Goal: Information Seeking & Learning: Compare options

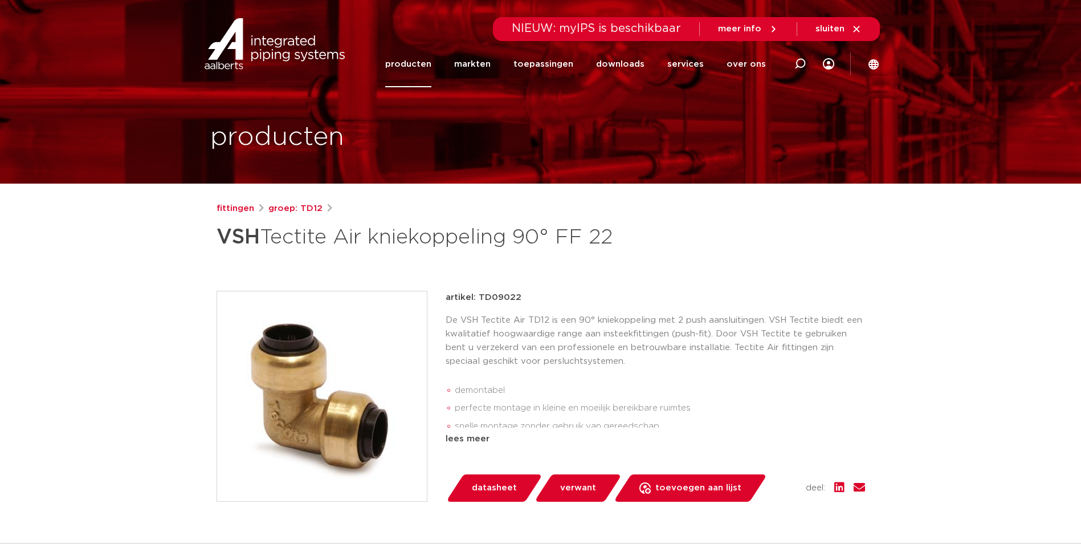
click at [407, 77] on link "producten" at bounding box center [408, 64] width 46 height 46
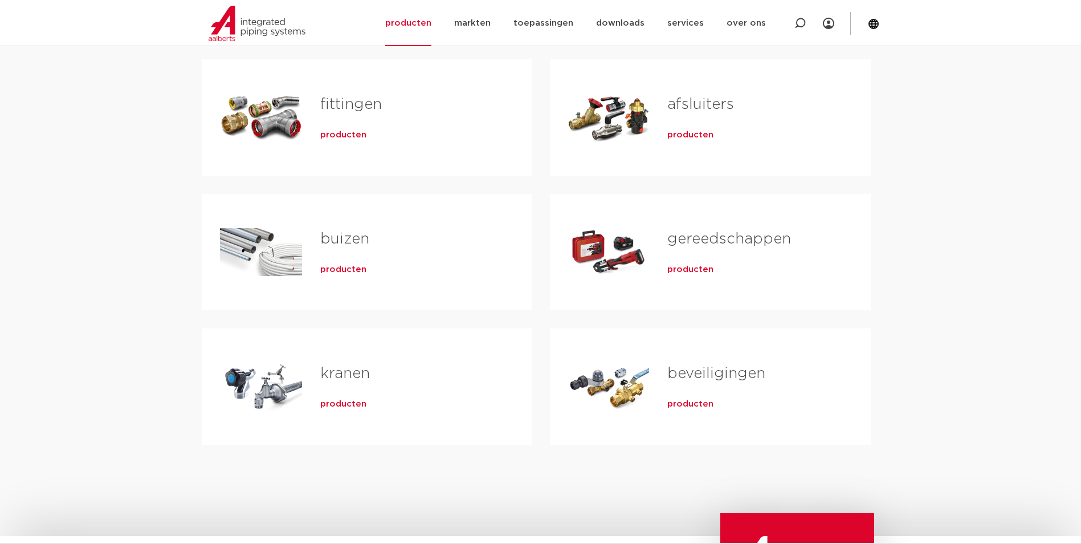
scroll to position [228, 0]
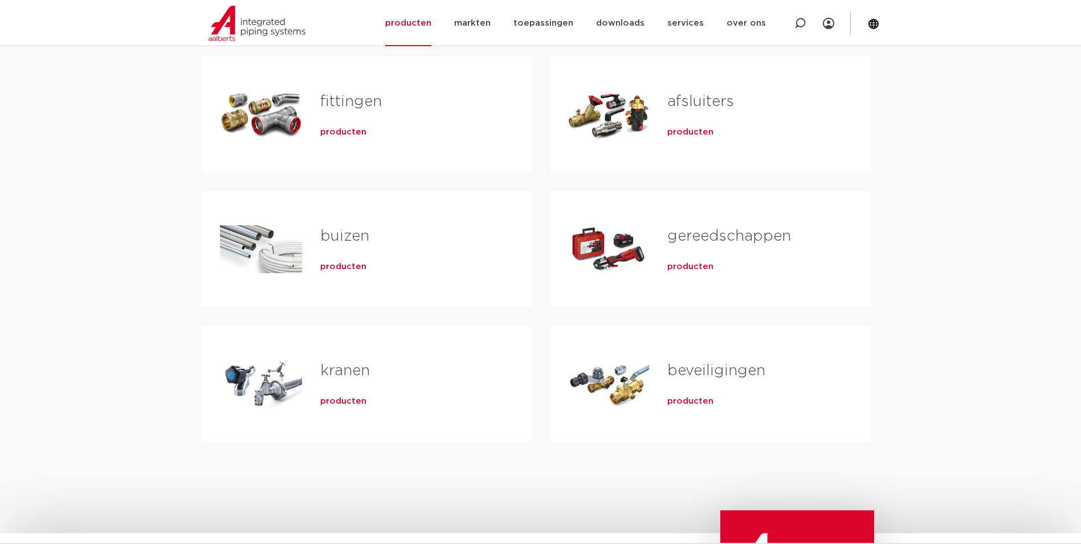
click at [356, 136] on span "producten" at bounding box center [343, 132] width 46 height 11
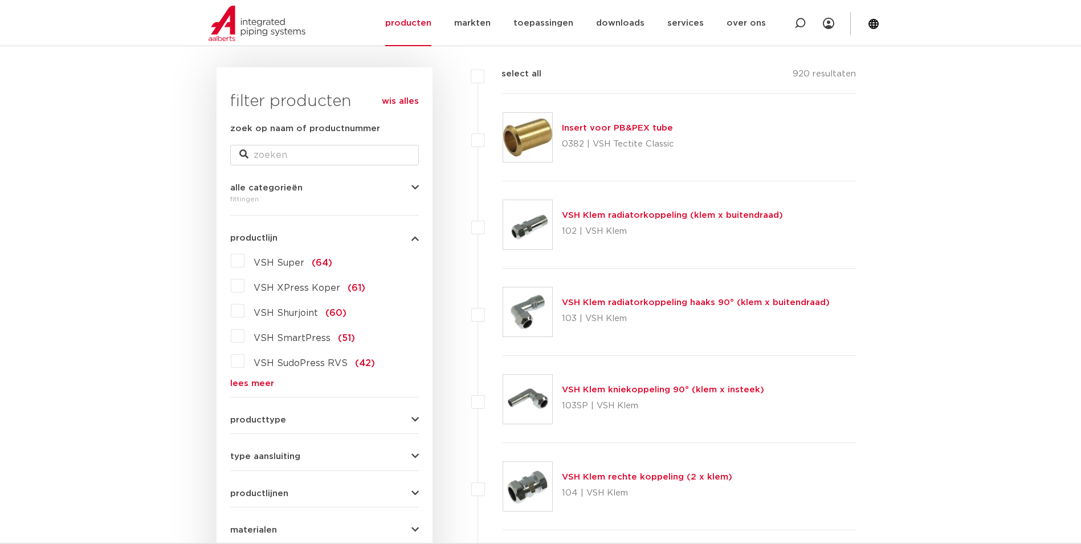
click at [259, 382] on link "lees meer" at bounding box center [324, 383] width 189 height 9
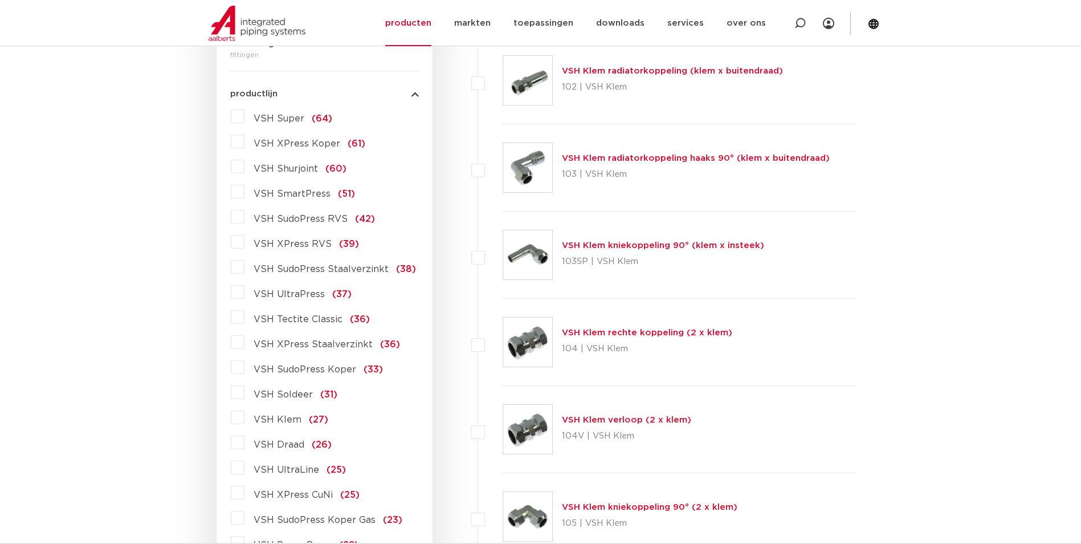
scroll to position [267, 0]
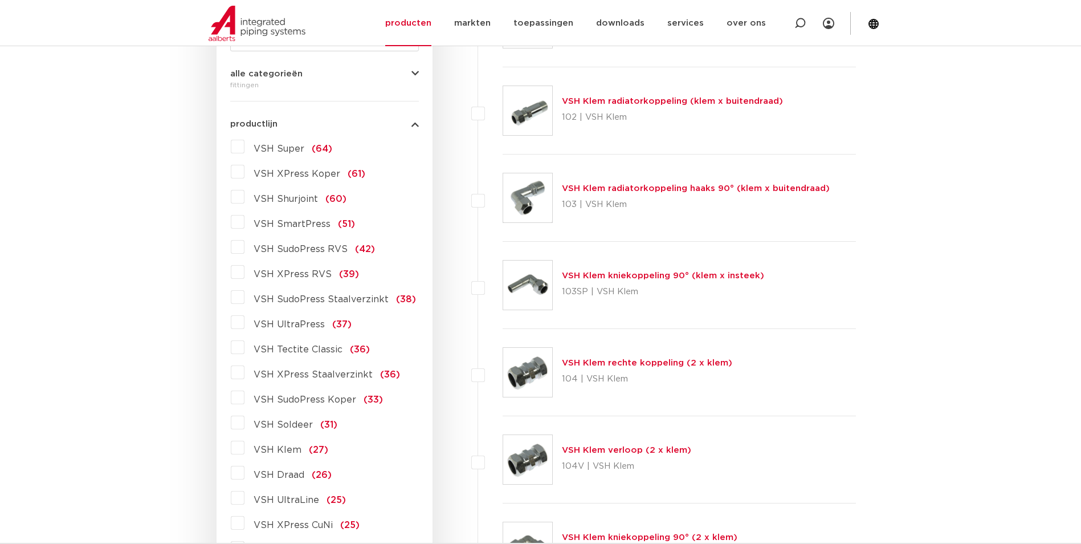
click at [291, 147] on span "VSH Super" at bounding box center [279, 148] width 51 height 9
click at [0, 0] on input "VSH Super (64)" at bounding box center [0, 0] width 0 height 0
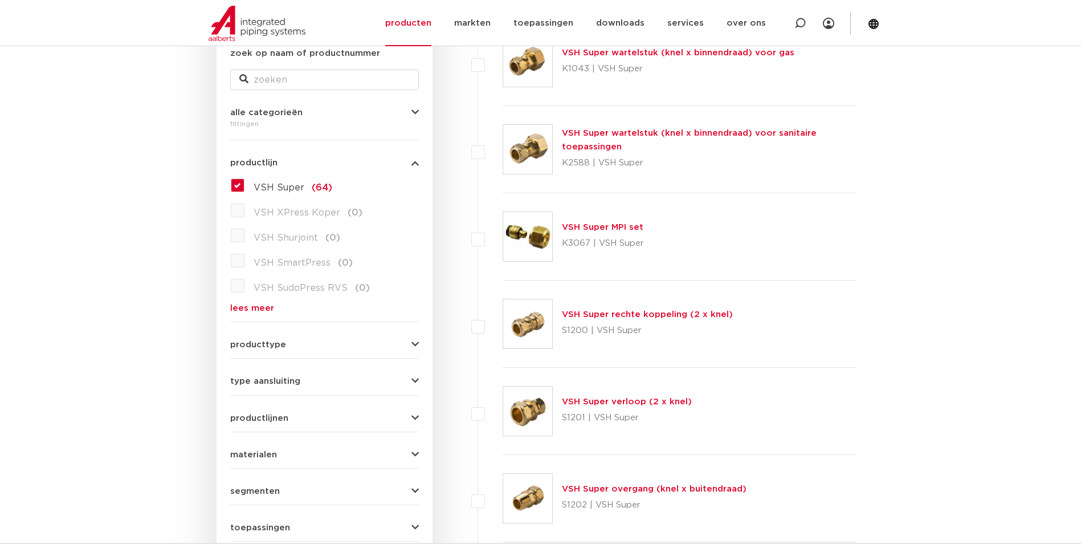
scroll to position [210, 0]
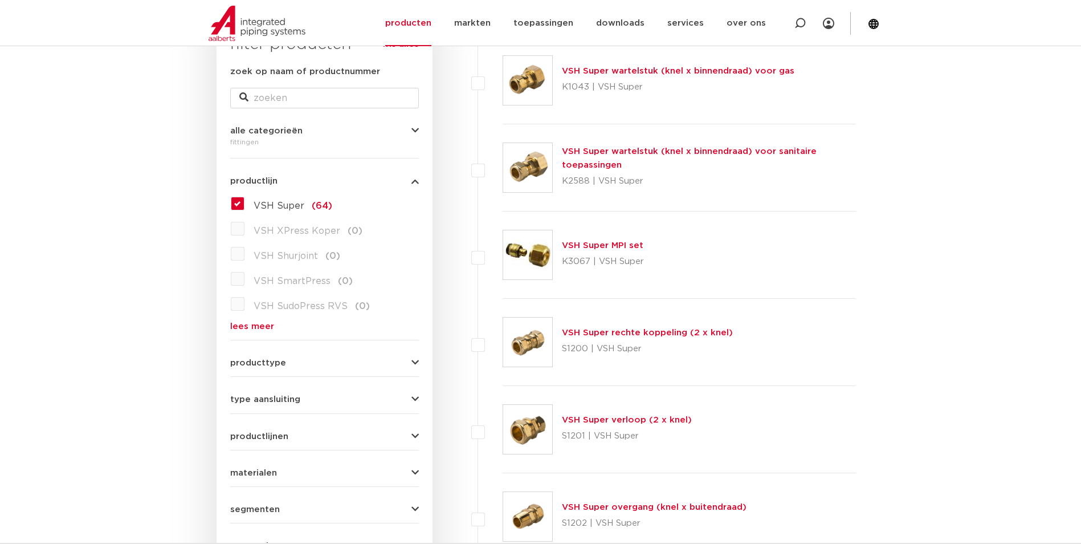
click at [670, 334] on link "VSH Super rechte koppeling (2 x knel)" at bounding box center [647, 332] width 171 height 9
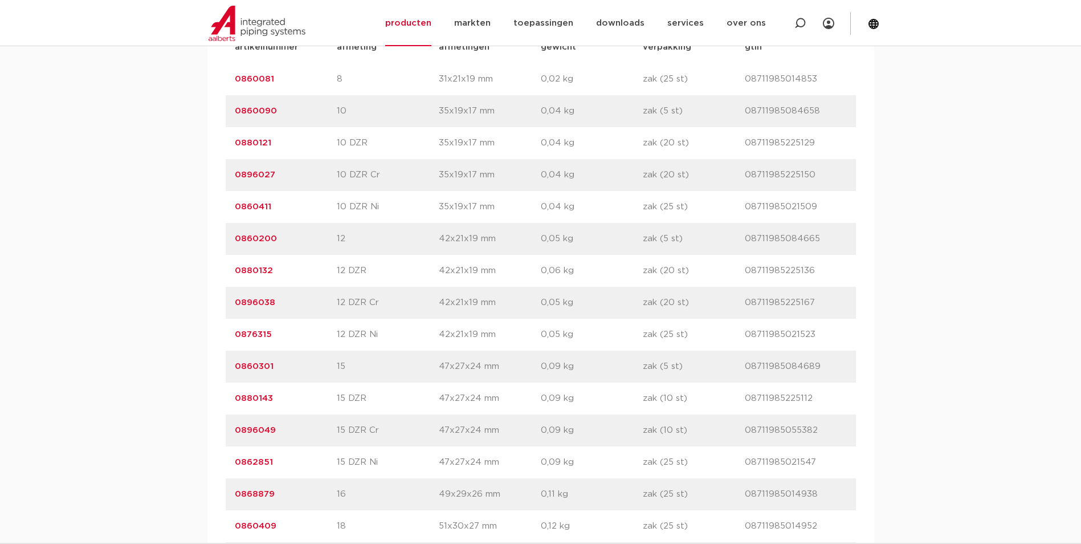
scroll to position [798, 0]
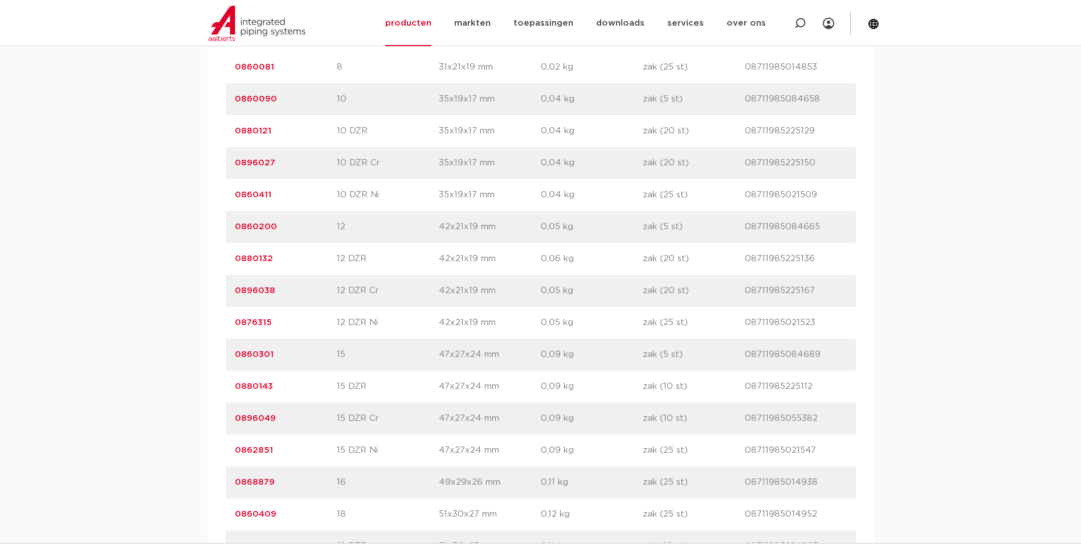
drag, startPoint x: 279, startPoint y: 227, endPoint x: 208, endPoint y: 223, distance: 71.4
click at [208, 223] on div "artikelnummer afmeting afmetingen gewicht verpakking gtin artikelnummer 0860081…" at bounding box center [540, 530] width 667 height 1040
copy link "0860200"
click at [509, 403] on div "artikelnummer 0896049 afmeting 15 DZR Cr afmetingen 47x27x24 mm gewicht 0,09 kg…" at bounding box center [541, 418] width 630 height 32
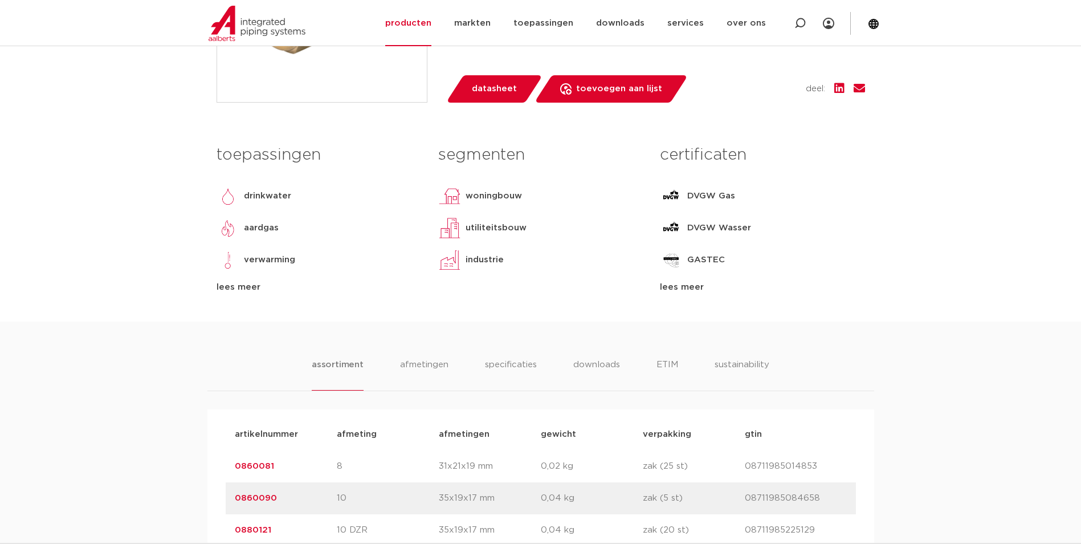
scroll to position [57, 0]
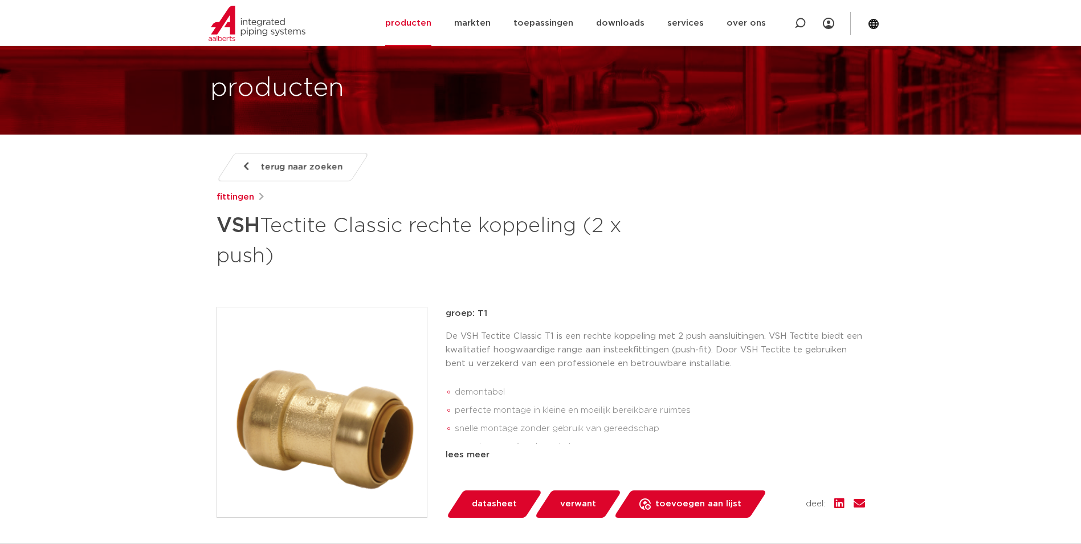
scroll to position [171, 0]
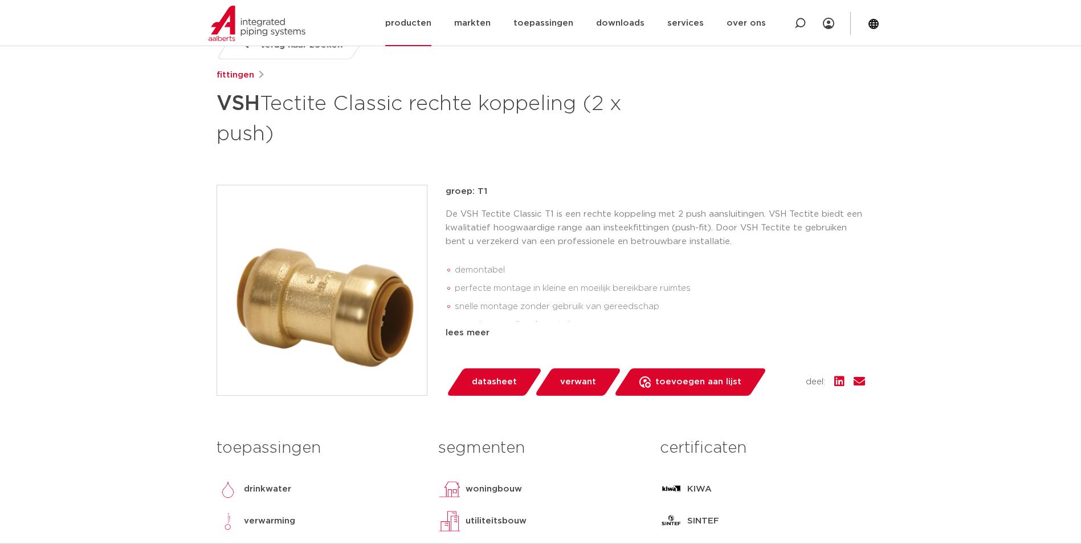
click at [426, 24] on link "producten" at bounding box center [408, 23] width 46 height 46
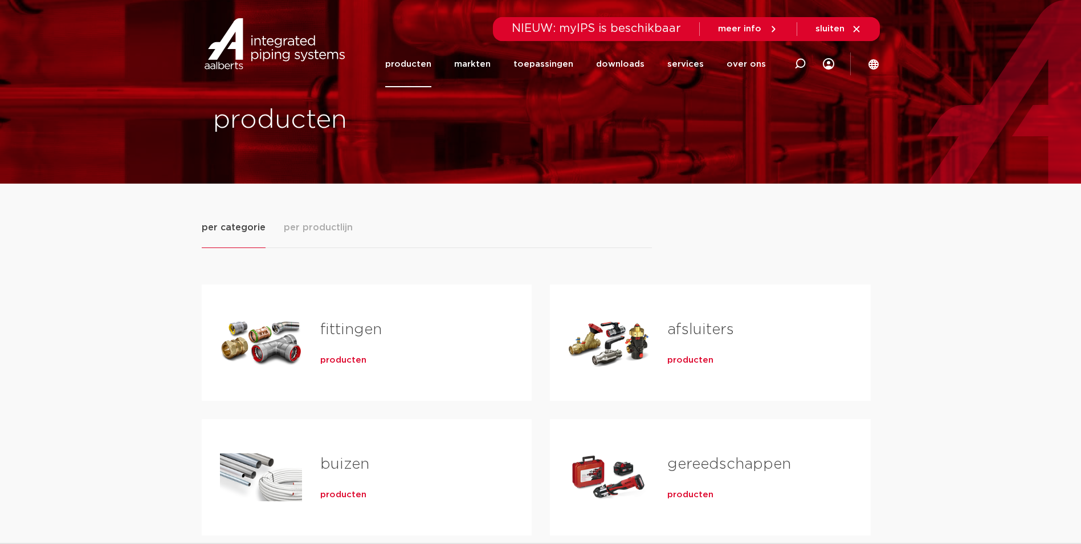
click at [332, 364] on span "producten" at bounding box center [343, 359] width 46 height 11
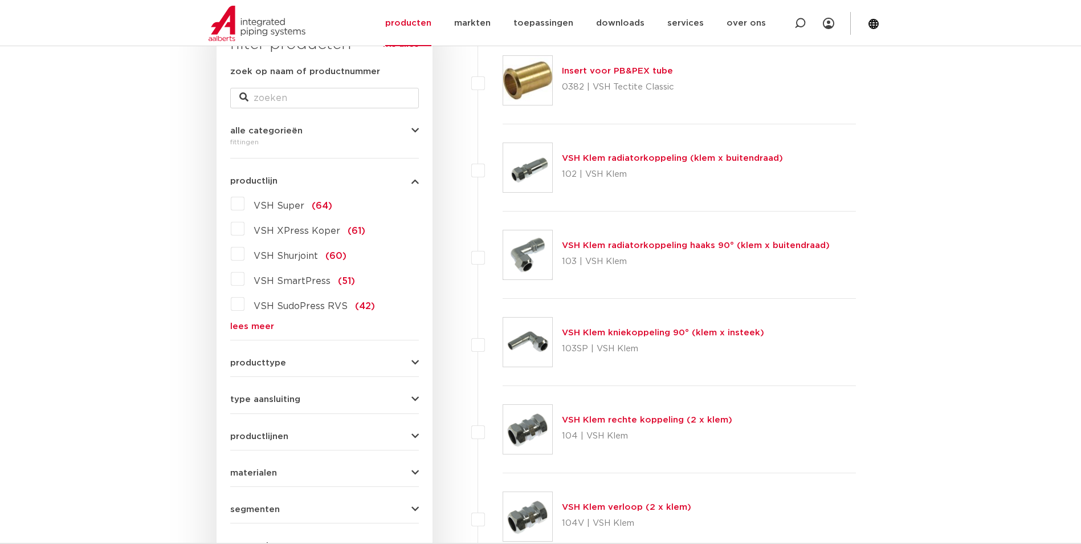
click at [276, 327] on link "lees meer" at bounding box center [324, 326] width 189 height 9
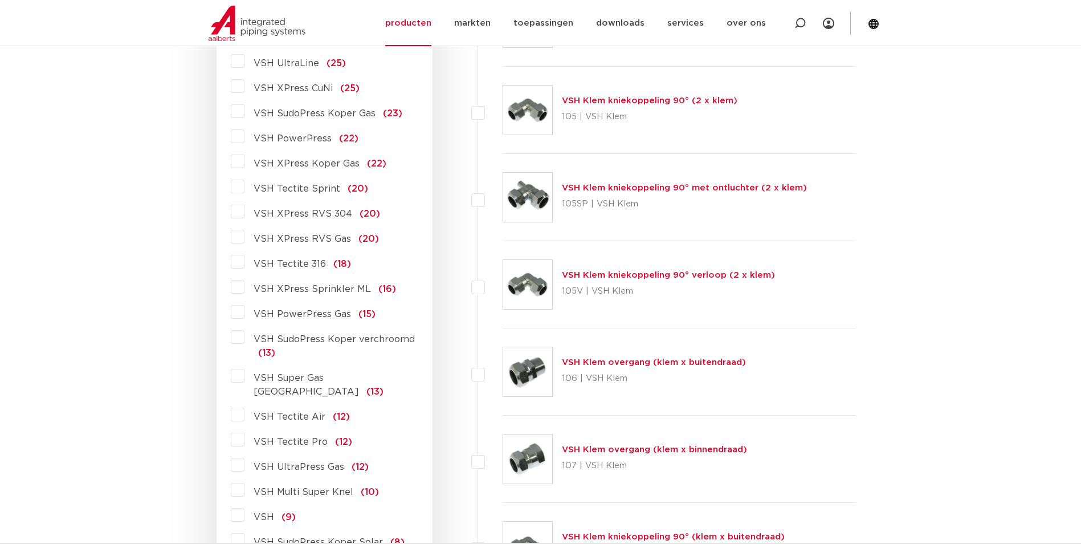
scroll to position [723, 0]
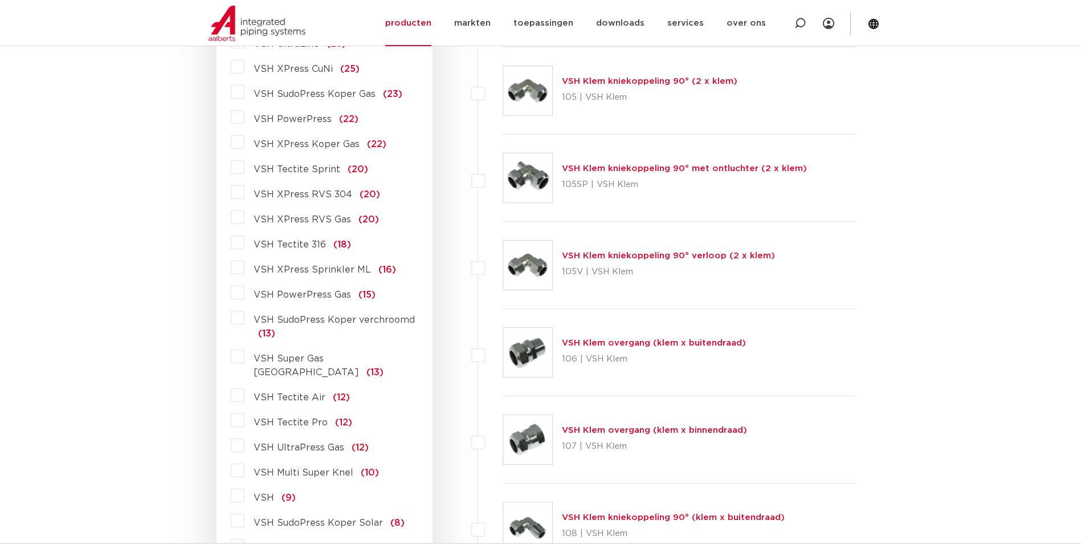
click at [313, 418] on span "VSH Tectite Pro" at bounding box center [291, 422] width 74 height 9
click at [0, 0] on input "VSH Tectite Pro (12)" at bounding box center [0, 0] width 0 height 0
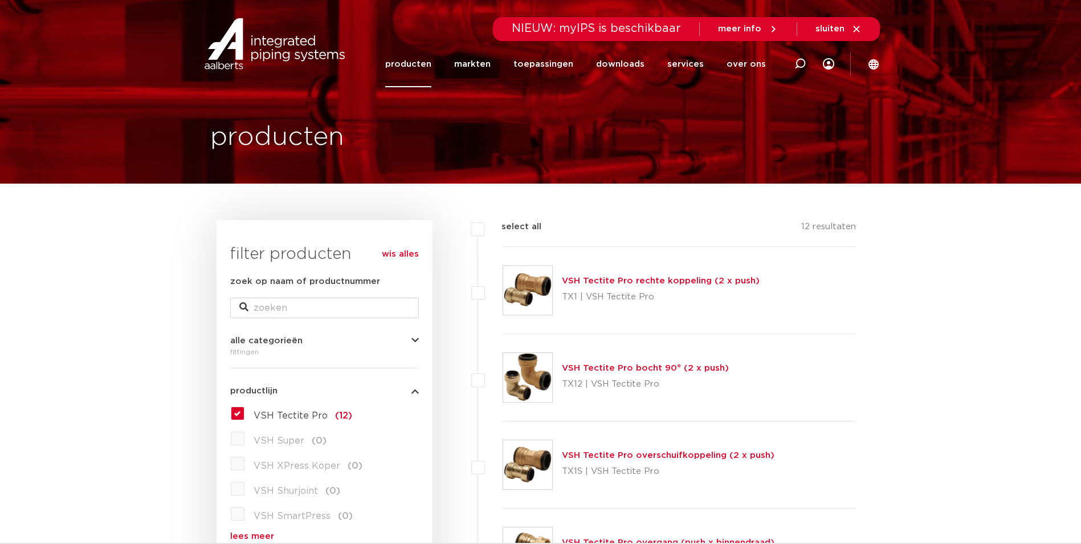
click at [596, 285] on link "VSH Tectite Pro rechte koppeling (2 x push)" at bounding box center [661, 280] width 198 height 9
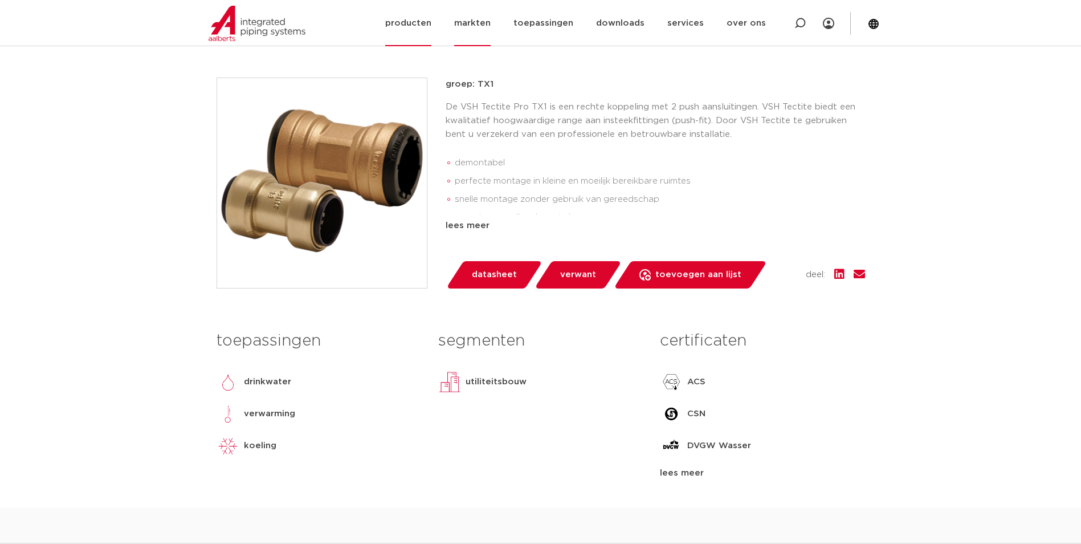
scroll to position [57, 0]
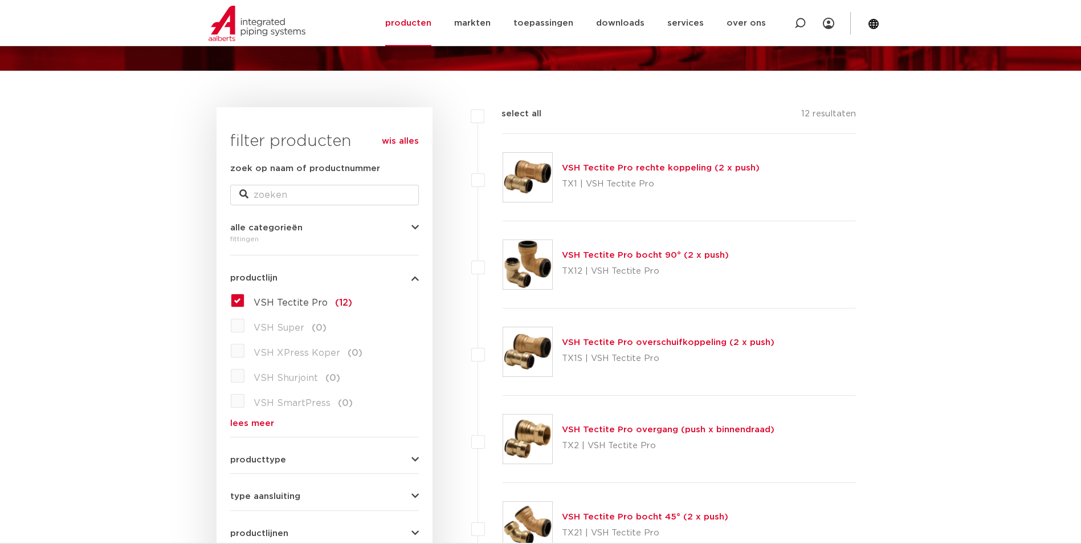
scroll to position [114, 0]
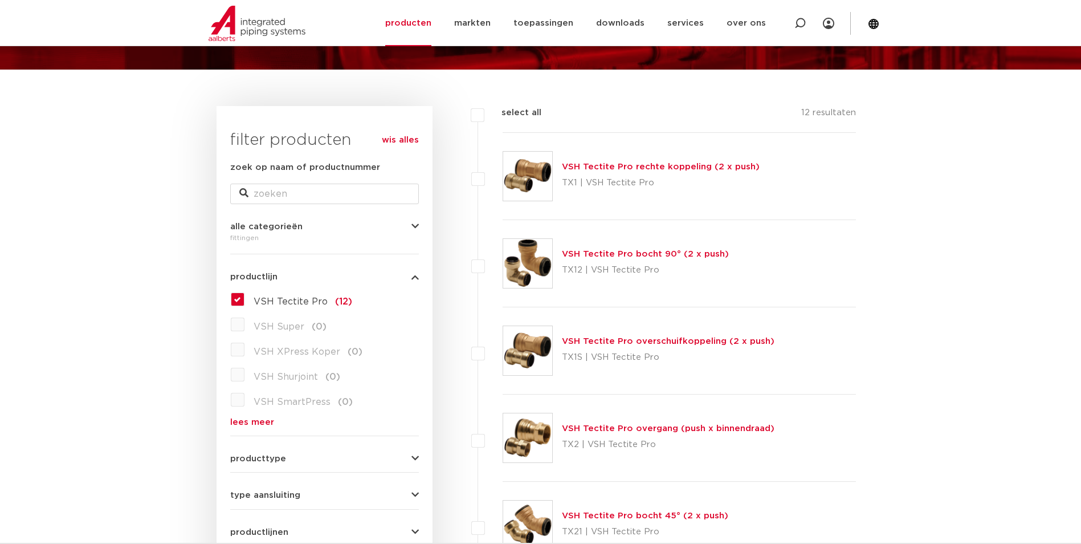
click at [244, 297] on label "VSH Tectite Pro (12)" at bounding box center [298, 299] width 108 height 18
click at [0, 0] on input "VSH Tectite Pro (12)" at bounding box center [0, 0] width 0 height 0
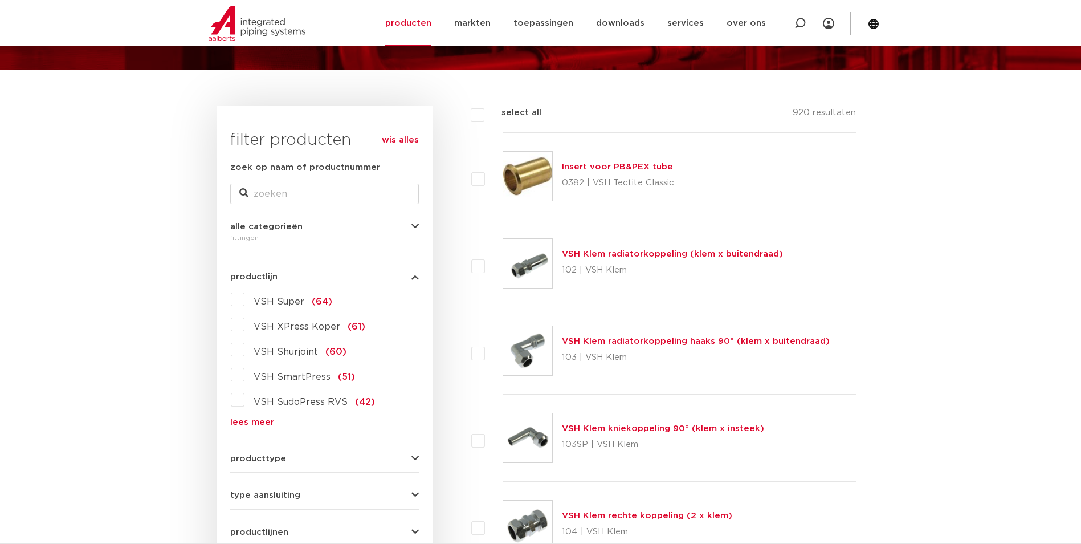
click at [257, 420] on link "lees meer" at bounding box center [324, 422] width 189 height 9
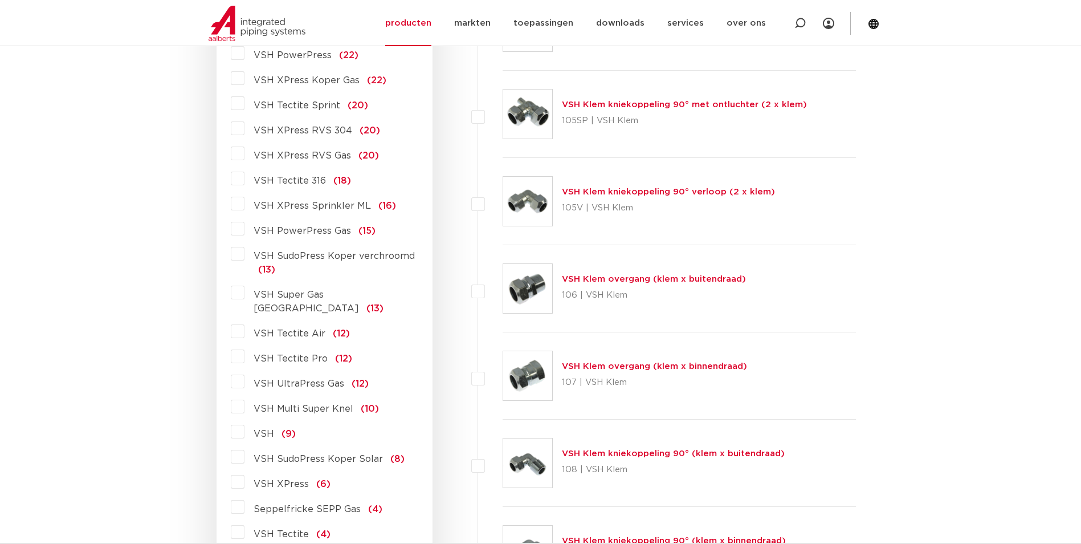
scroll to position [798, 0]
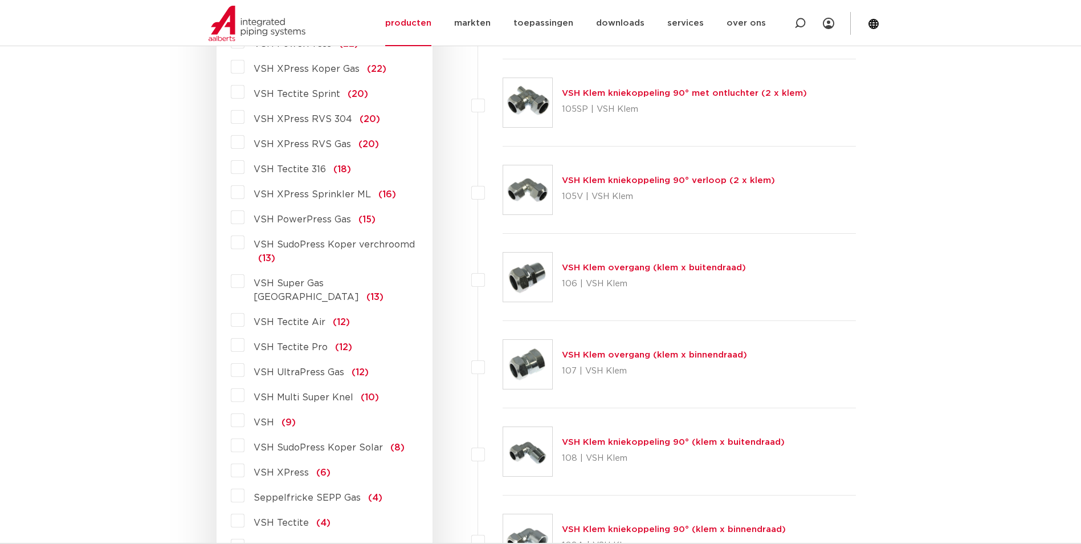
click at [288, 317] on span "VSH Tectite Air" at bounding box center [290, 321] width 72 height 9
click at [0, 0] on input "VSH Tectite Air (12)" at bounding box center [0, 0] width 0 height 0
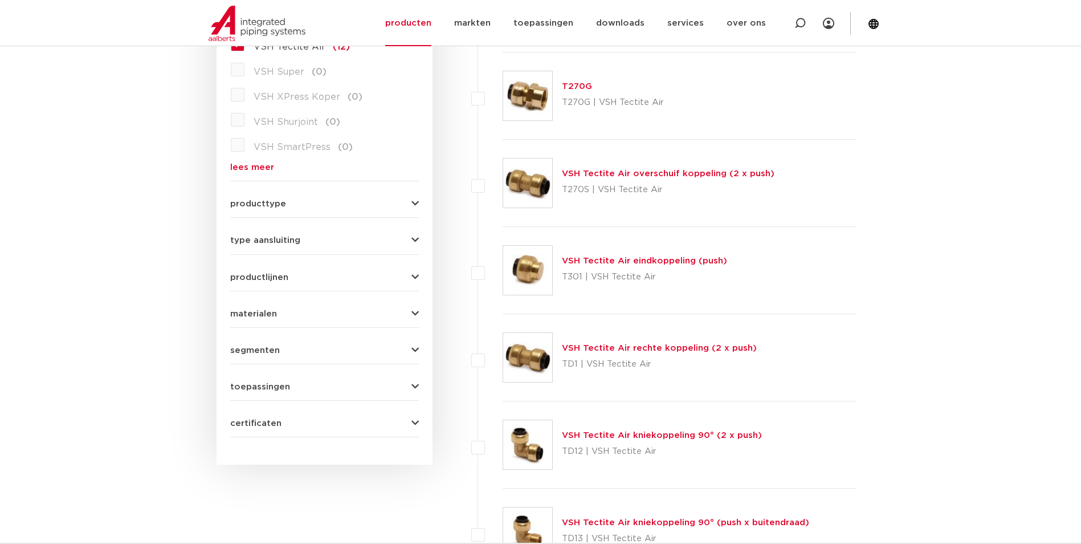
scroll to position [228, 0]
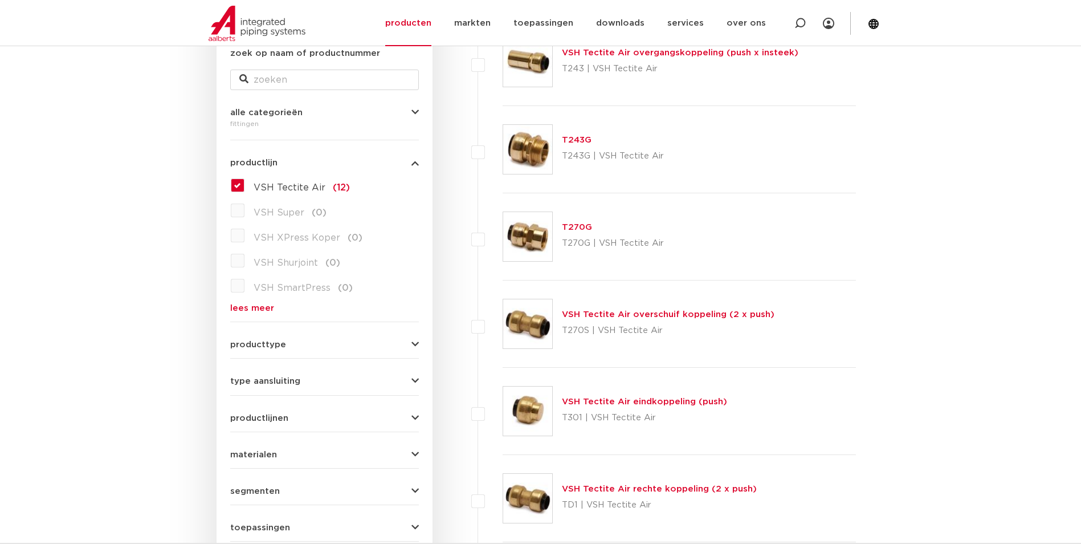
click at [614, 316] on link "VSH Tectite Air overschuif koppeling (2 x push)" at bounding box center [668, 314] width 213 height 9
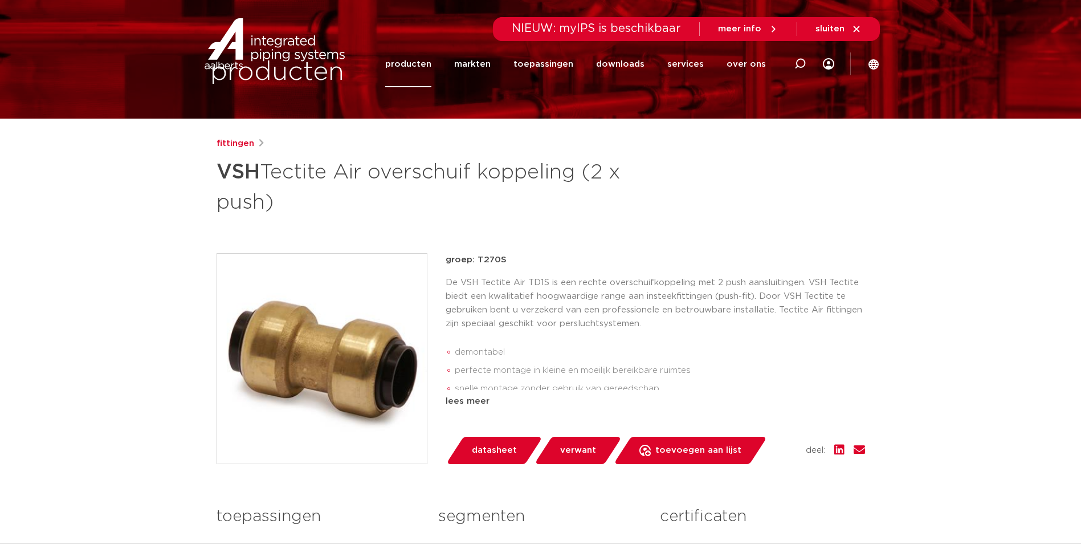
scroll to position [285, 0]
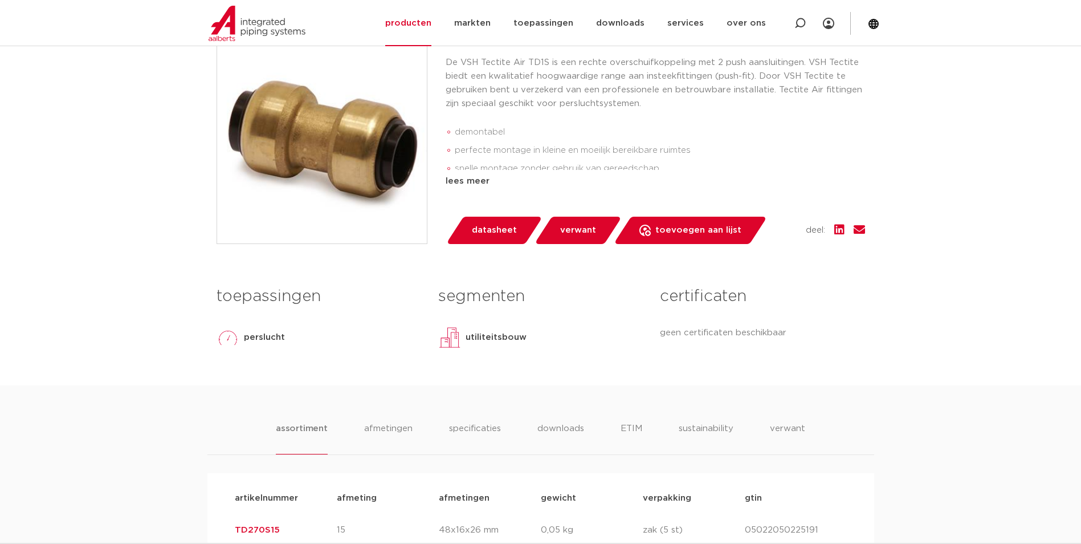
click at [910, 113] on body "Zoeken NIEUW: myIPS is beschikbaar meer info sluiten producten markten toepassi…" at bounding box center [540, 510] width 1081 height 1591
